Goal: Task Accomplishment & Management: Manage account settings

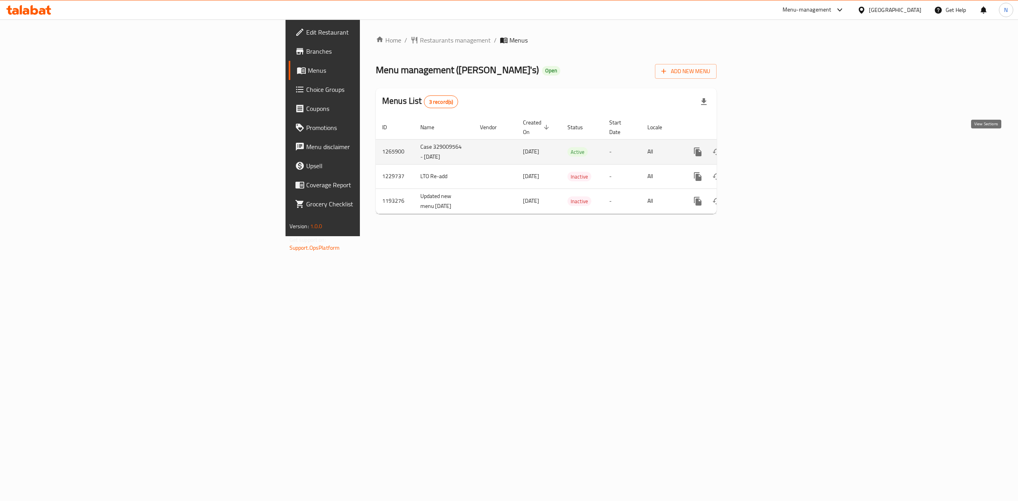
click at [760, 147] on icon "enhanced table" at bounding box center [755, 152] width 10 height 10
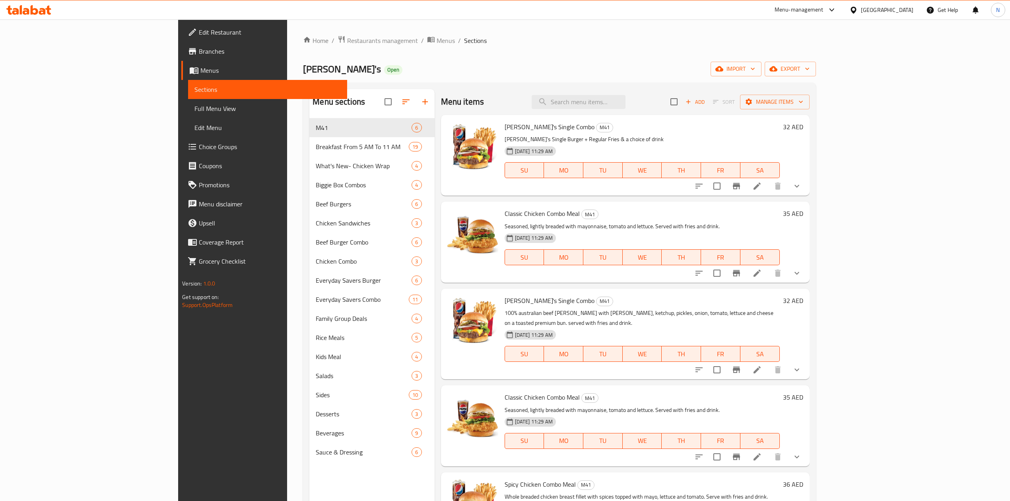
click at [199, 149] on span "Choice Groups" at bounding box center [270, 147] width 142 height 10
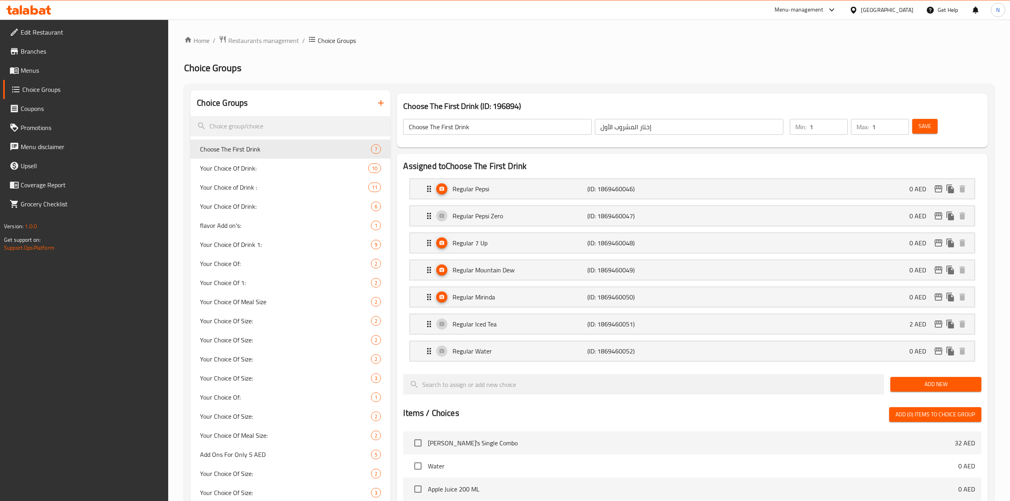
click at [262, 13] on div "Menu-management United Arab Emirates Get Help N" at bounding box center [505, 9] width 1010 height 19
click at [242, 39] on span "Restaurants management" at bounding box center [263, 41] width 71 height 10
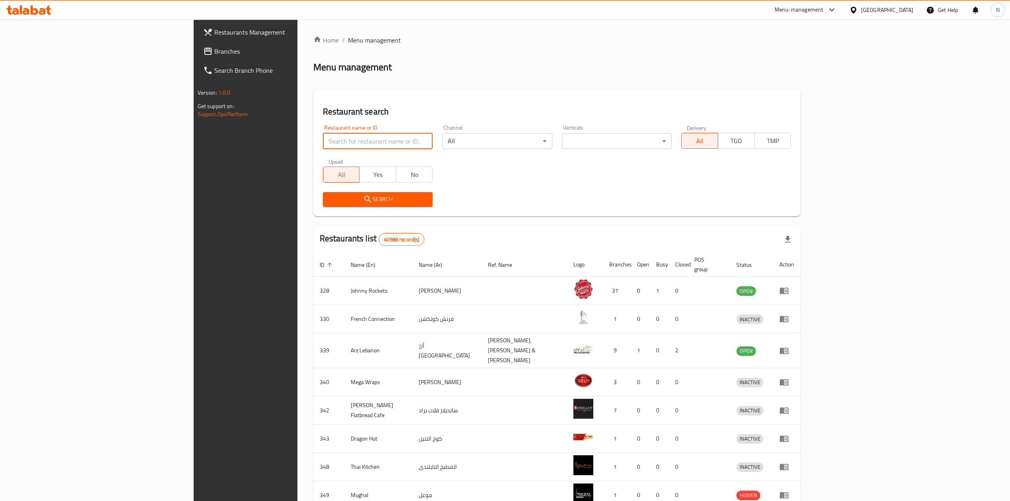
click at [323, 136] on input "search" at bounding box center [378, 141] width 110 height 16
paste input "670035"
type input "670035"
click button "Search" at bounding box center [378, 199] width 110 height 15
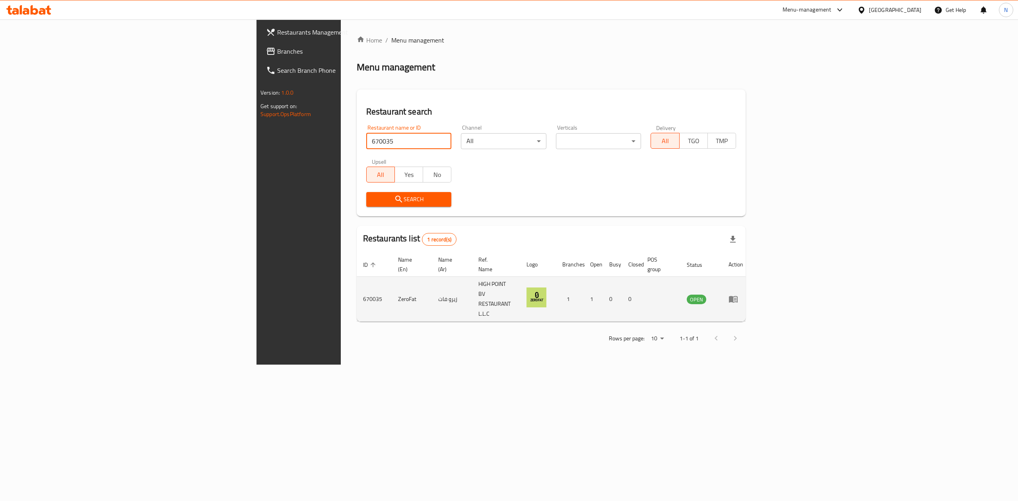
click at [392, 282] on td "ZeroFat" at bounding box center [412, 299] width 40 height 45
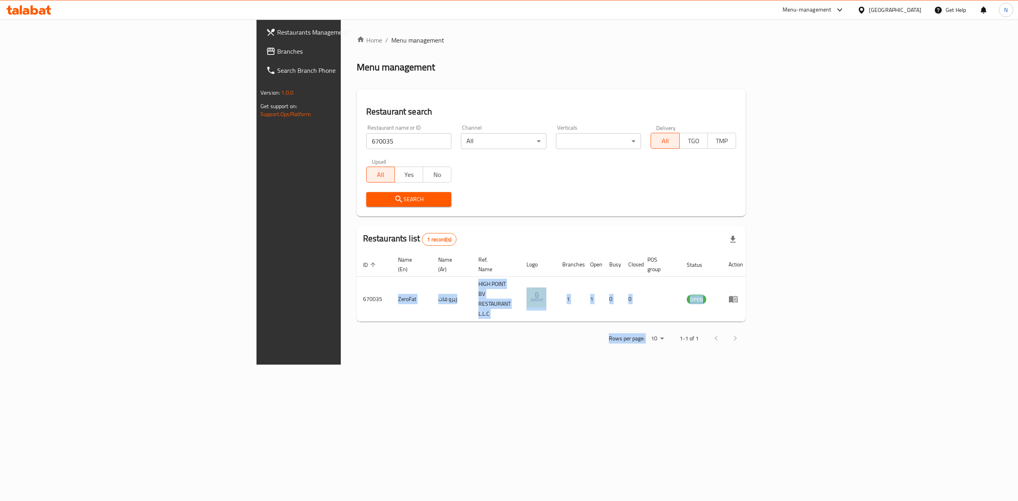
drag, startPoint x: 223, startPoint y: 281, endPoint x: 328, endPoint y: 326, distance: 114.9
click at [341, 326] on div "Home / Menu management Menu management Restaurant search Restaurant name or ID …" at bounding box center [551, 191] width 421 height 345
click at [351, 326] on div "Home / Menu management Menu management Restaurant search Restaurant name or ID …" at bounding box center [551, 191] width 421 height 345
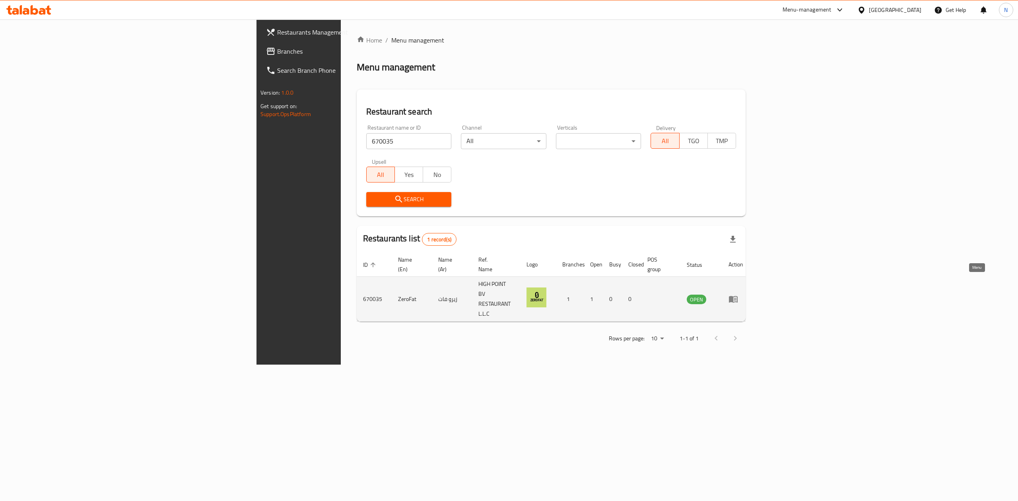
click at [737, 296] on icon "enhanced table" at bounding box center [733, 299] width 9 height 7
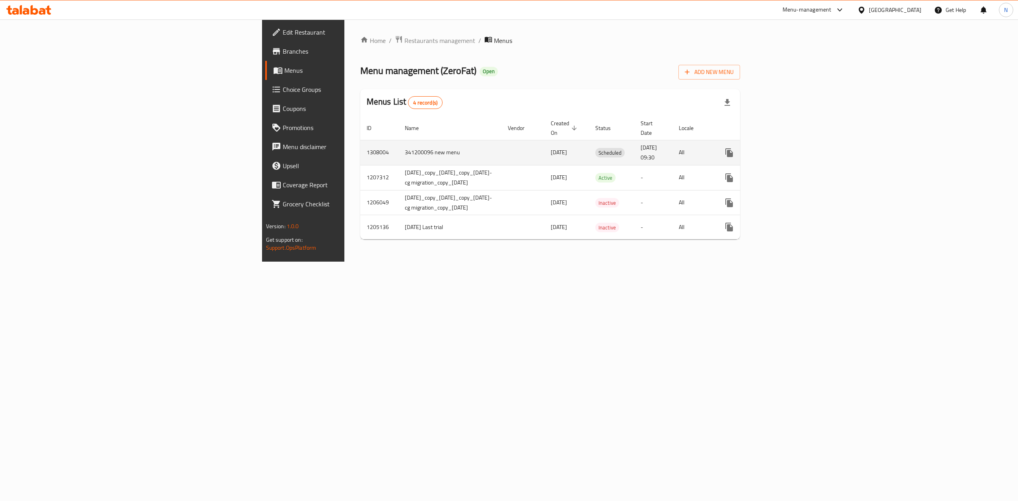
click at [551, 147] on span "[DATE]" at bounding box center [559, 152] width 16 height 10
click at [398, 146] on td "341200096 new menu" at bounding box center [449, 152] width 103 height 25
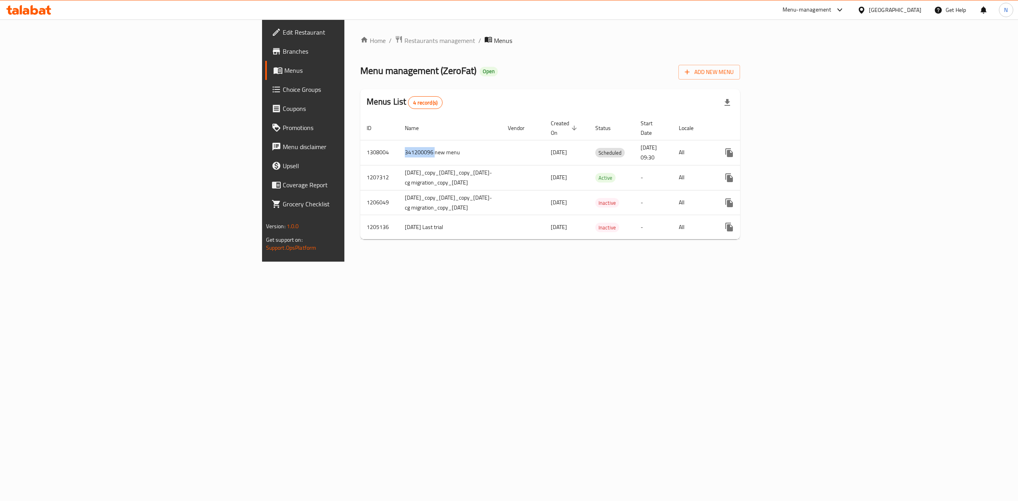
copy td "341200096"
click at [544, 190] on td "[DATE]" at bounding box center [566, 202] width 45 height 25
click at [283, 87] on span "Choice Groups" at bounding box center [354, 90] width 143 height 10
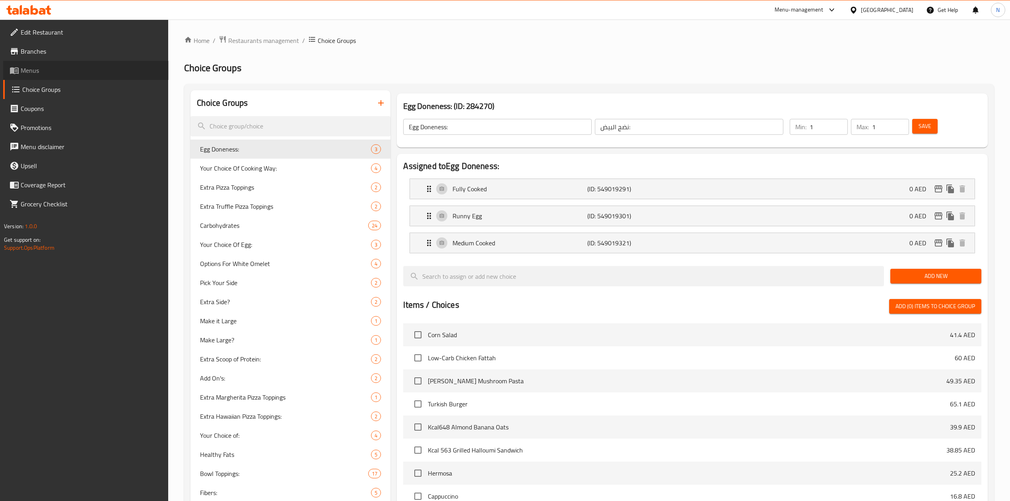
click at [91, 61] on link "Menus" at bounding box center [85, 70] width 165 height 19
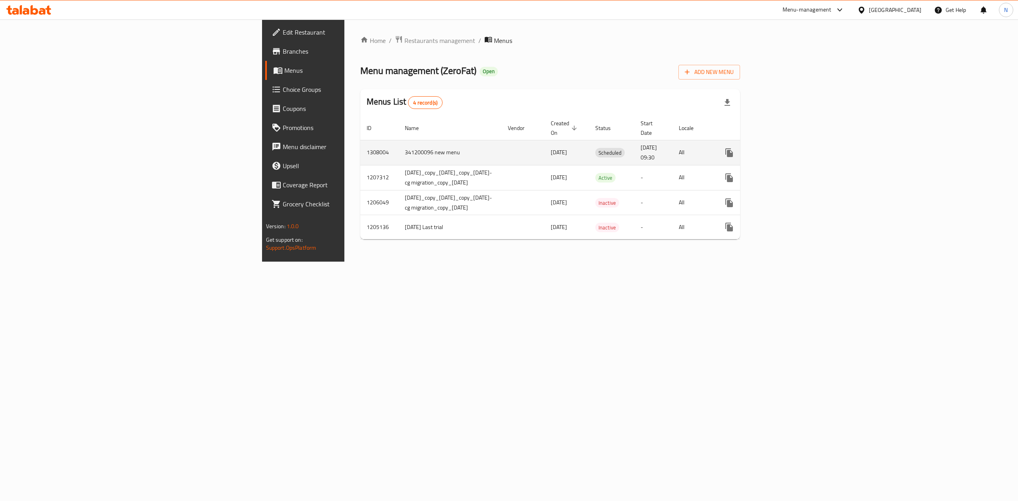
click at [501, 149] on td "enhanced table" at bounding box center [522, 152] width 43 height 25
drag, startPoint x: 373, startPoint y: 149, endPoint x: 402, endPoint y: 232, distance: 87.5
click at [402, 232] on div "Home / Restaurants management / Menus Menu management ( ZeroFat ) Open Add New …" at bounding box center [550, 140] width 380 height 210
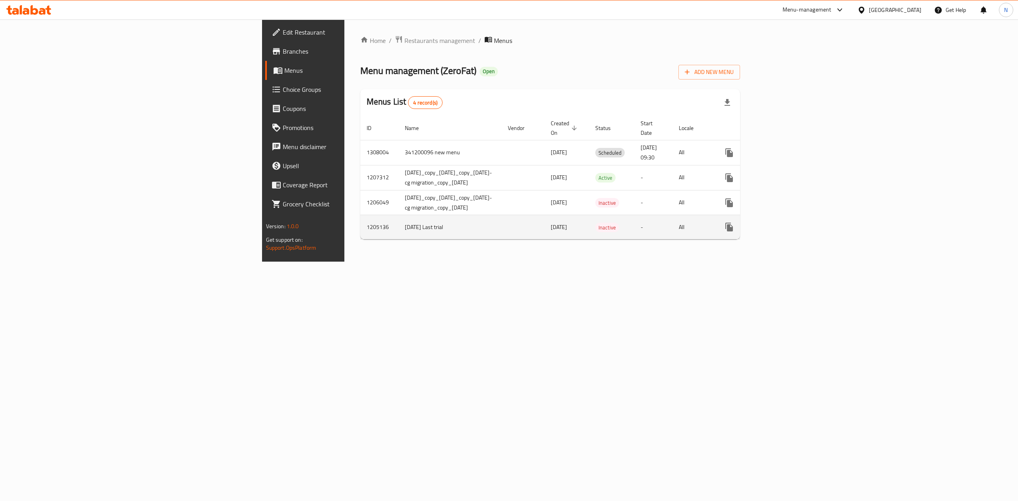
click at [544, 229] on td "[DATE]" at bounding box center [566, 227] width 45 height 24
click at [283, 53] on span "Branches" at bounding box center [354, 52] width 143 height 10
click at [360, 47] on div "Home / Restaurants management / Menus Menu management ( ZeroFat ) Open Add New …" at bounding box center [550, 140] width 380 height 210
click at [404, 36] on span "Restaurants management" at bounding box center [439, 40] width 71 height 10
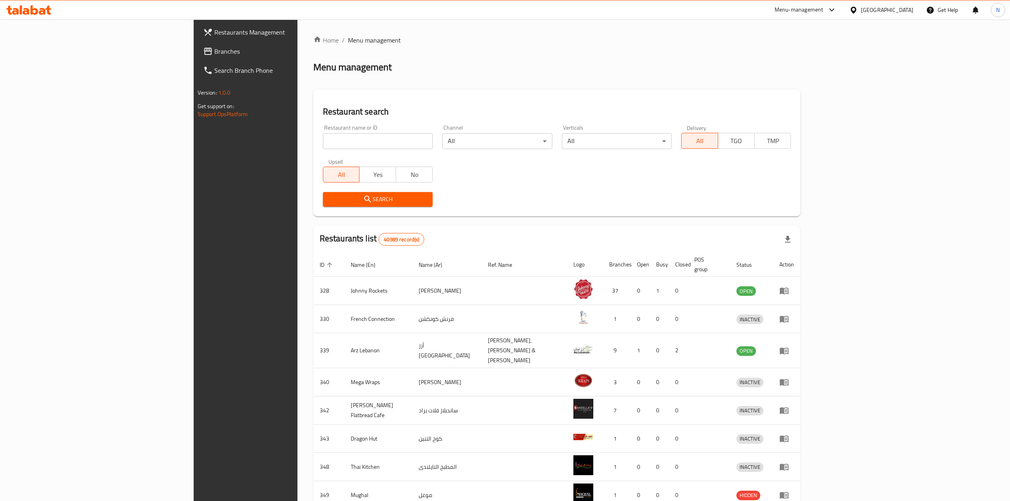
click at [323, 131] on div "Restaurant name or ID Restaurant name or ID" at bounding box center [378, 137] width 110 height 24
paste input "683242"
click at [323, 134] on input "683242" at bounding box center [378, 141] width 110 height 16
type input "683242"
click button "Search" at bounding box center [378, 199] width 110 height 15
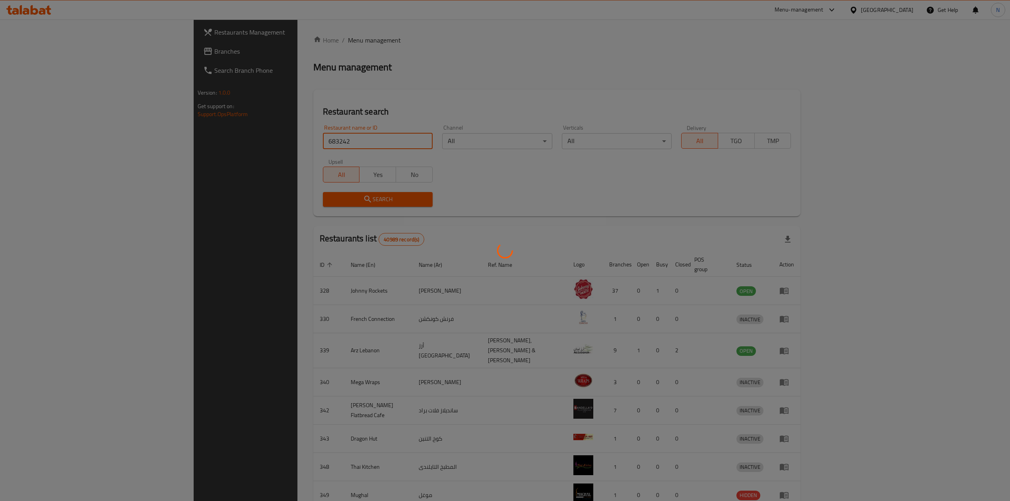
click button "Search" at bounding box center [378, 199] width 110 height 15
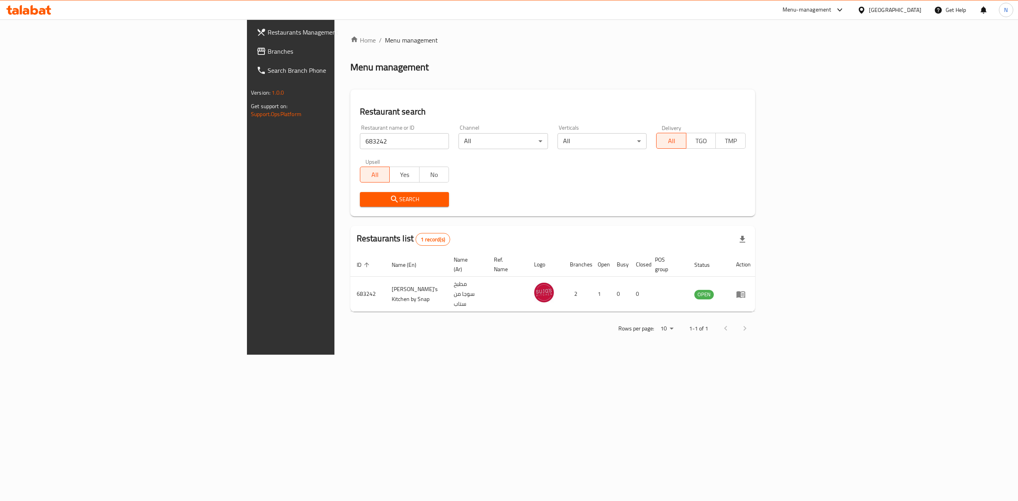
click at [771, 355] on div "Home / Menu management Menu management Restaurant search Restaurant name or ID …" at bounding box center [552, 186] width 437 height 335
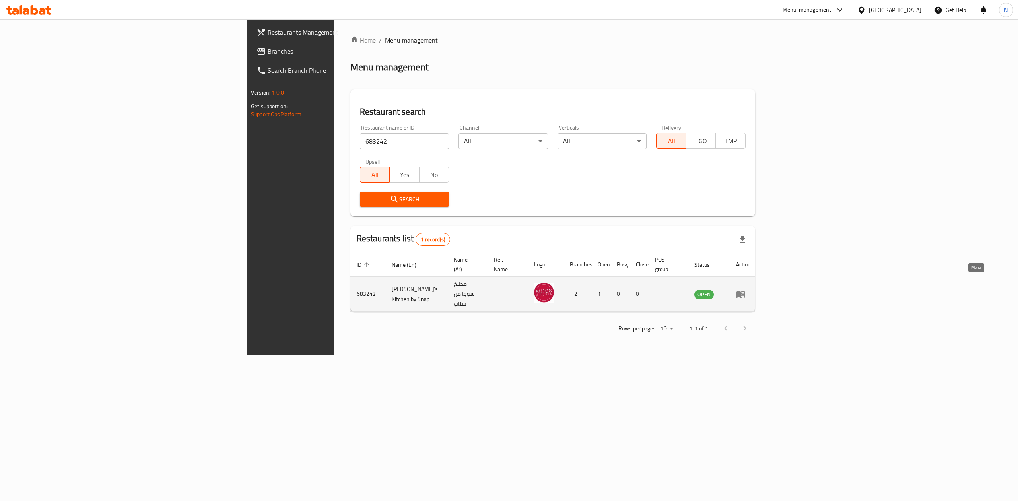
click at [745, 289] on icon "enhanced table" at bounding box center [741, 294] width 10 height 10
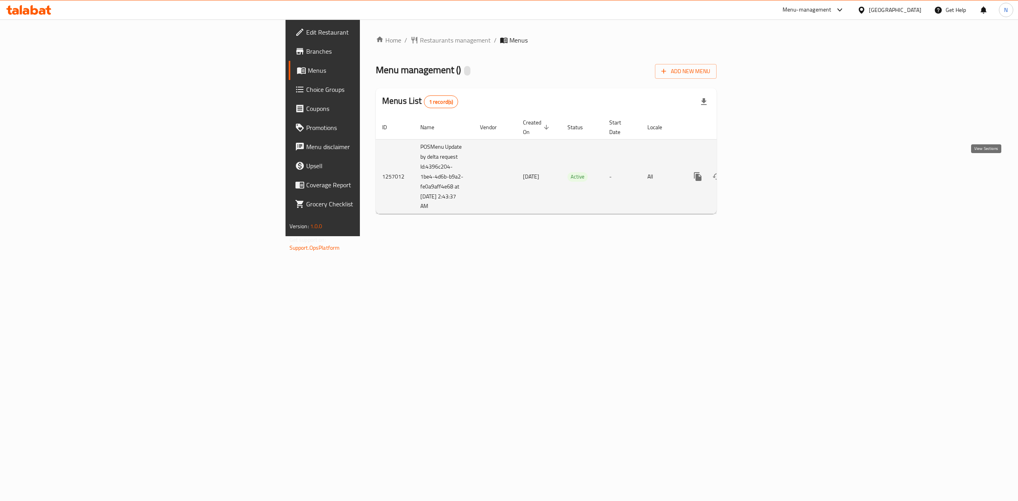
click at [764, 174] on link "enhanced table" at bounding box center [754, 176] width 19 height 19
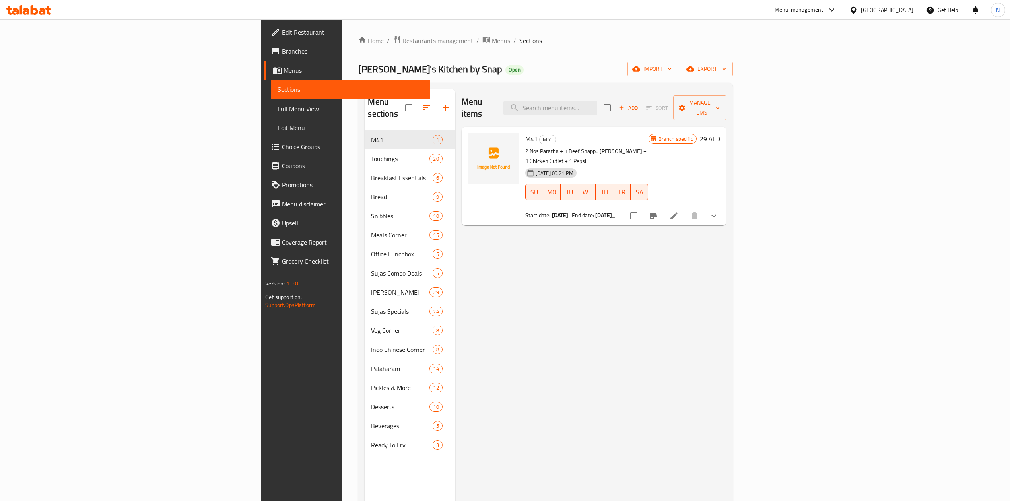
click at [282, 148] on span "Choice Groups" at bounding box center [353, 147] width 142 height 10
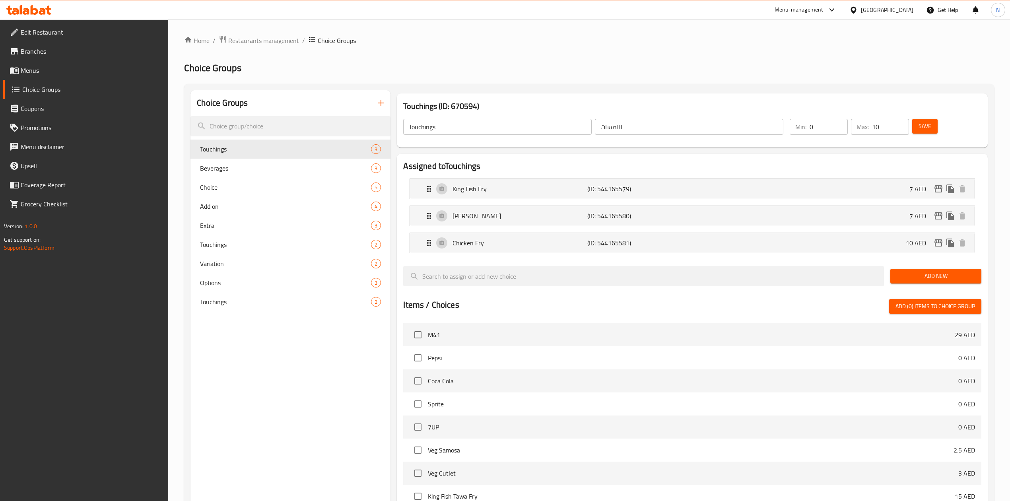
drag, startPoint x: 234, startPoint y: 426, endPoint x: 227, endPoint y: 419, distance: 10.4
click at [235, 426] on div "Choice Groups Touchings 3 Beverages 3 Choice 5 Add on 4 Extra 3 Touchings 2 Var…" at bounding box center [290, 388] width 200 height 596
click at [87, 74] on span "Menus" at bounding box center [92, 71] width 142 height 10
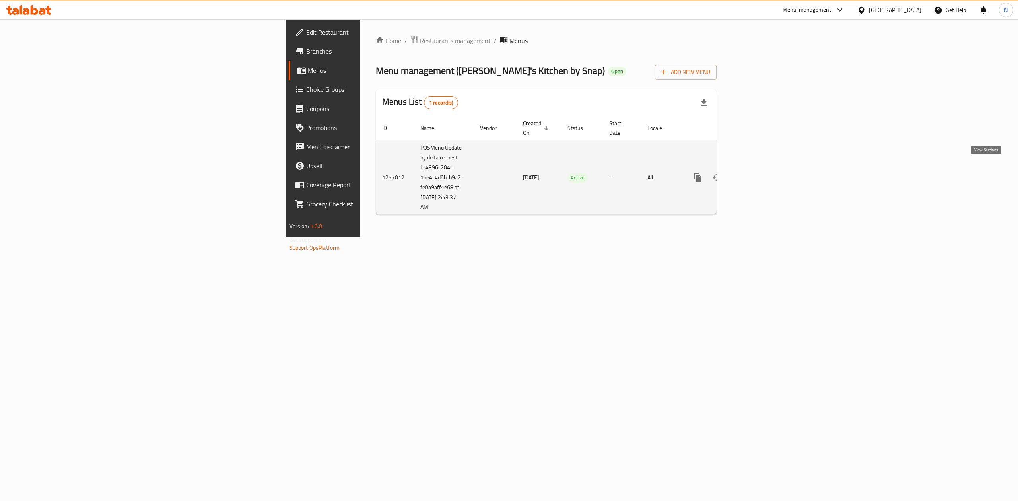
click at [760, 173] on icon "enhanced table" at bounding box center [755, 178] width 10 height 10
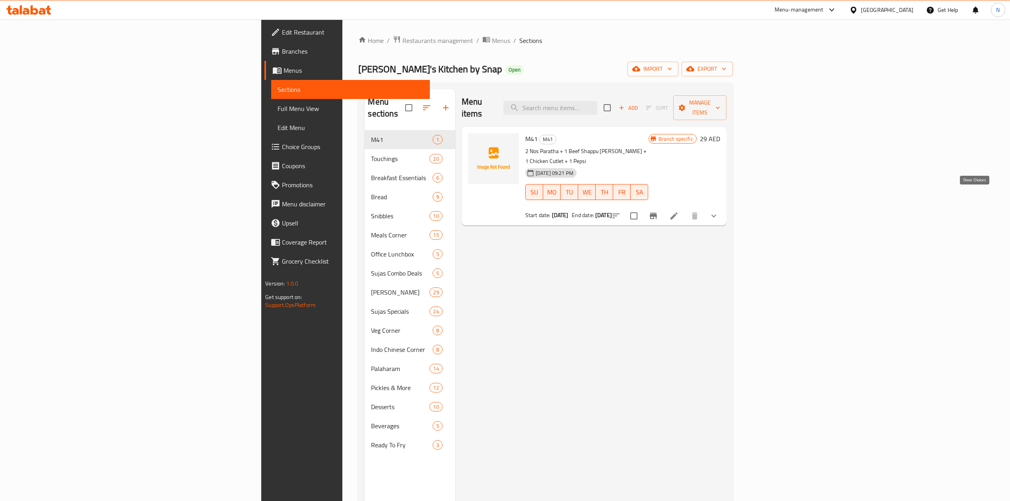
click at [718, 211] on icon "show more" at bounding box center [714, 216] width 10 height 10
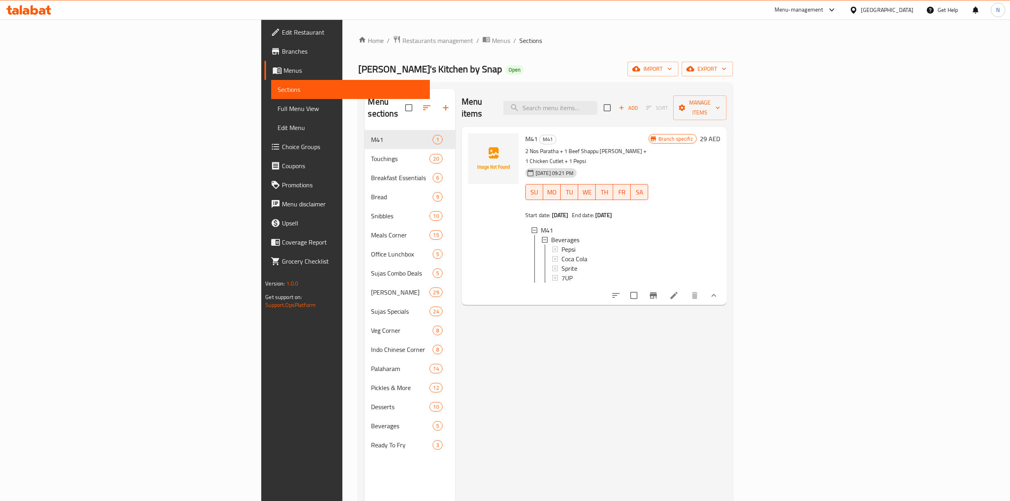
click at [726, 351] on div "Menu items Add Sort Manage items M41 M41 2 Nos Paratha + 1 Beef Shappu [PERSON_…" at bounding box center [590, 339] width 271 height 501
click at [685, 288] on li at bounding box center [674, 295] width 22 height 14
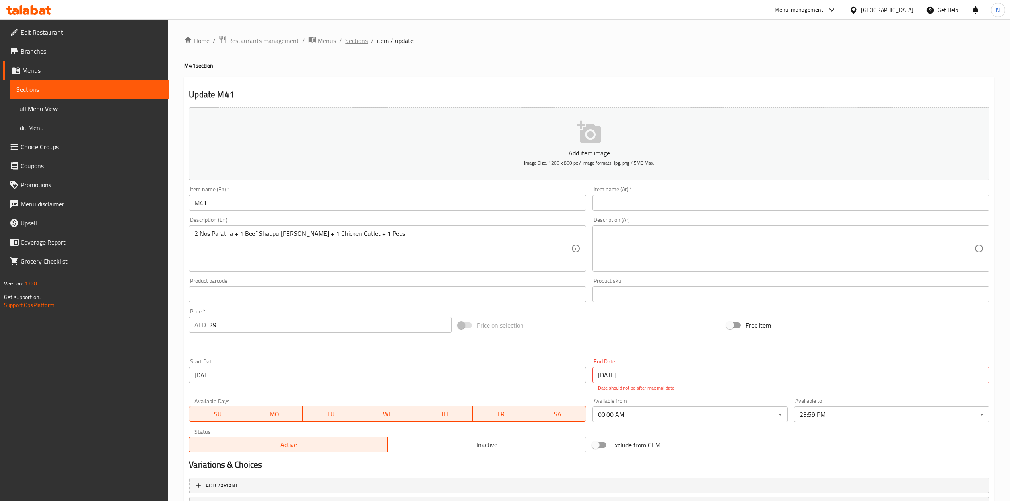
click at [361, 39] on span "Sections" at bounding box center [356, 41] width 23 height 10
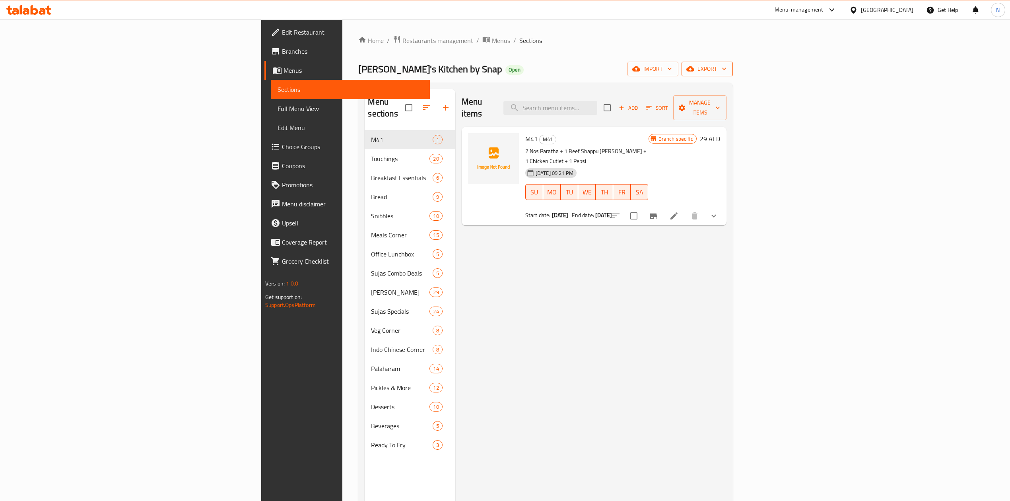
click at [694, 70] on icon "button" at bounding box center [690, 68] width 8 height 5
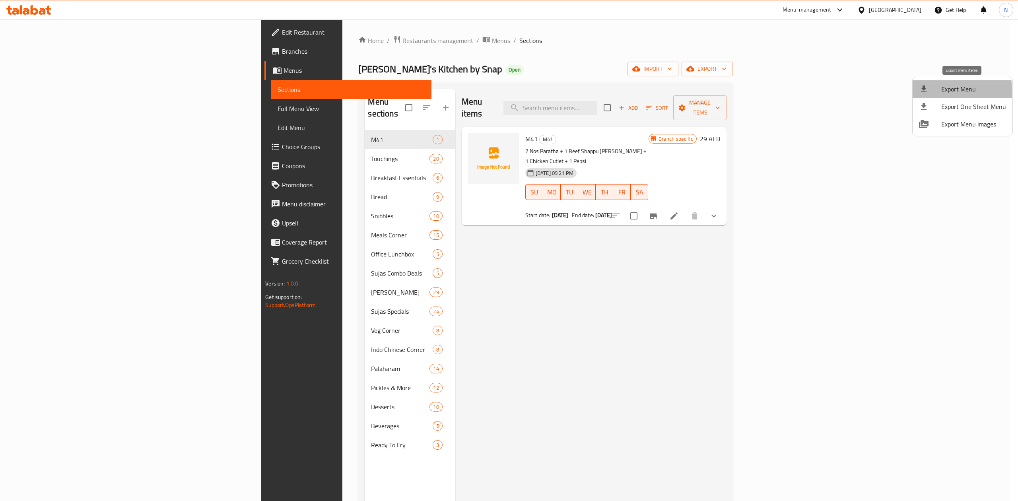
click at [928, 91] on icon at bounding box center [924, 89] width 10 height 10
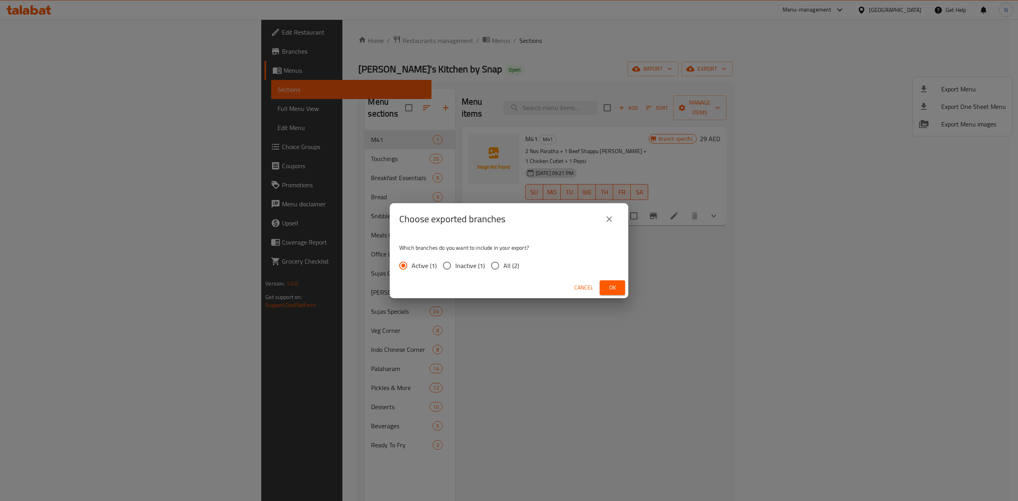
click at [519, 264] on div "Active (1) Inactive (1) All (2)" at bounding box center [462, 265] width 126 height 17
click at [517, 267] on span "All (2)" at bounding box center [511, 266] width 16 height 10
click at [503, 267] on input "All (2)" at bounding box center [495, 265] width 17 height 17
radio input "true"
click at [608, 287] on span "Ok" at bounding box center [612, 288] width 13 height 10
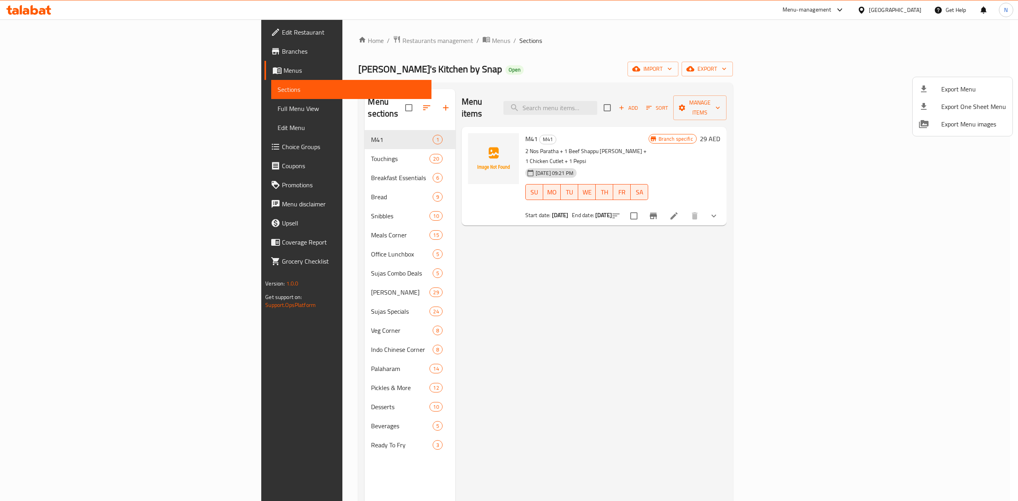
click at [366, 56] on div at bounding box center [509, 250] width 1018 height 501
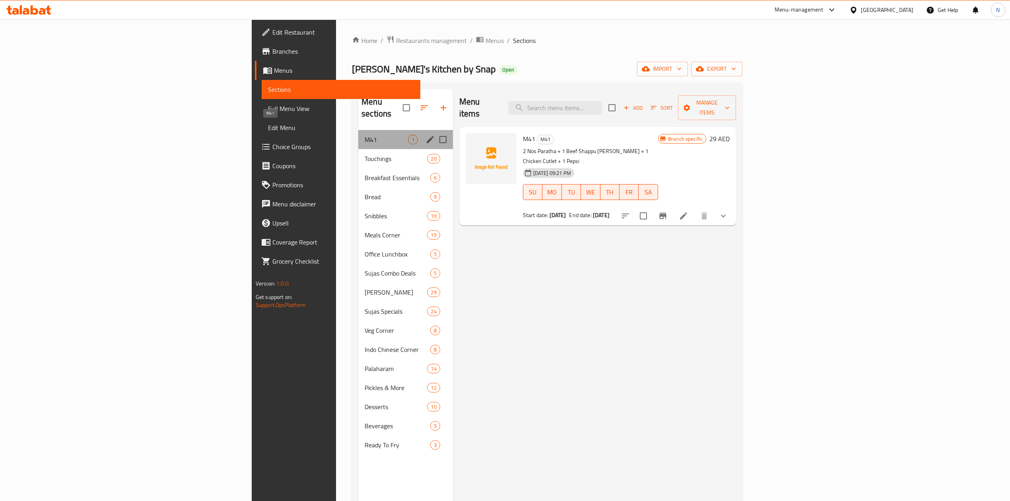
click at [365, 135] on span "M41" at bounding box center [386, 140] width 43 height 10
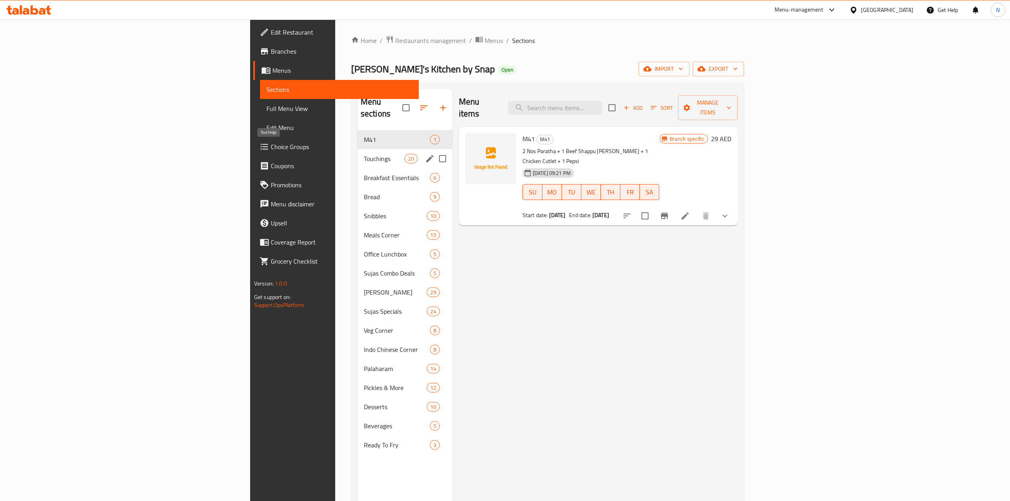
click at [364, 154] on span "Touchings" at bounding box center [384, 159] width 41 height 10
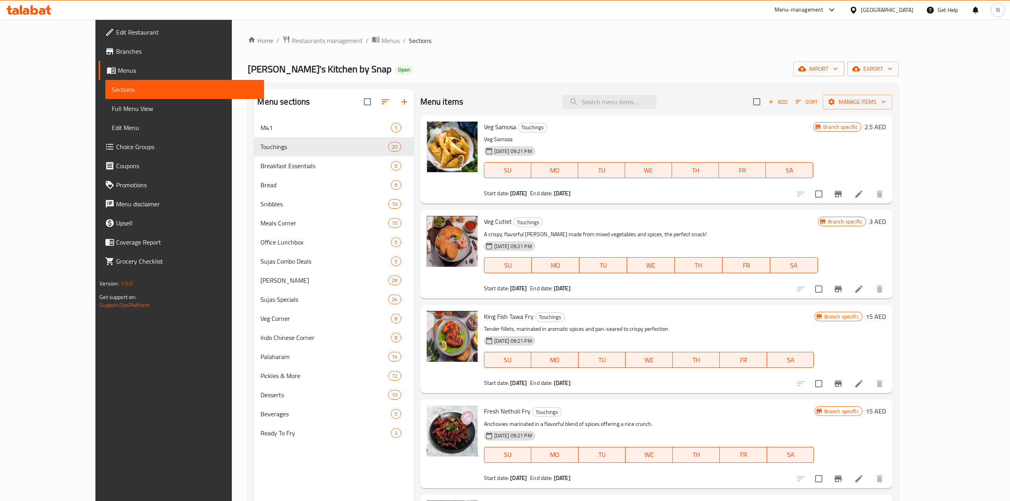
click at [870, 199] on li at bounding box center [859, 194] width 22 height 14
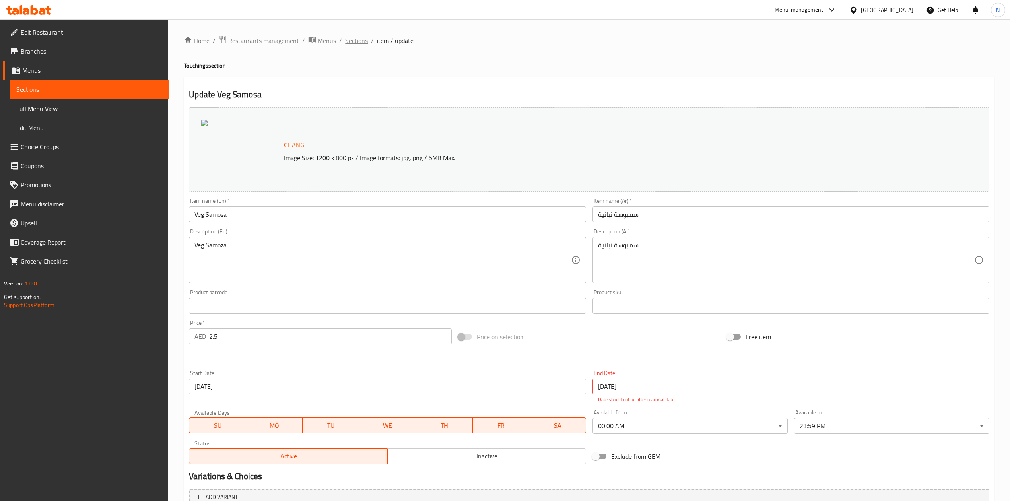
click at [360, 39] on span "Sections" at bounding box center [356, 41] width 23 height 10
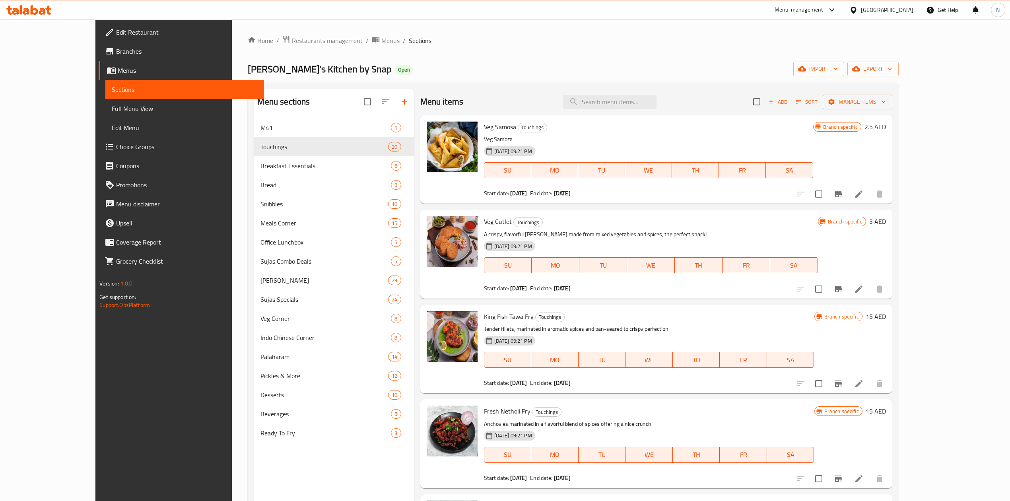
click at [878, 12] on div "[GEOGRAPHIC_DATA]" at bounding box center [887, 10] width 52 height 9
click at [292, 40] on span "Restaurants management" at bounding box center [327, 41] width 71 height 10
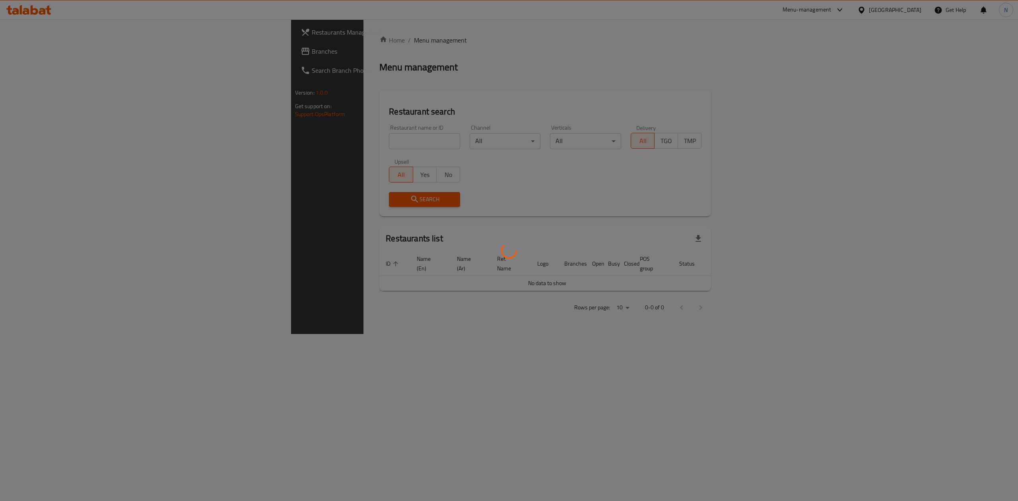
click at [45, 45] on div at bounding box center [509, 250] width 1018 height 501
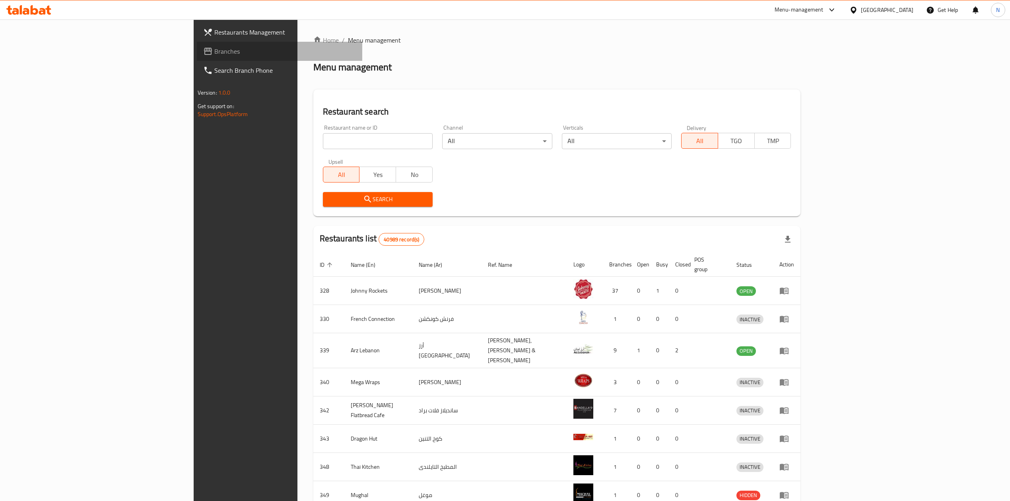
click at [197, 45] on link "Branches" at bounding box center [279, 51] width 165 height 19
